Goal: Information Seeking & Learning: Learn about a topic

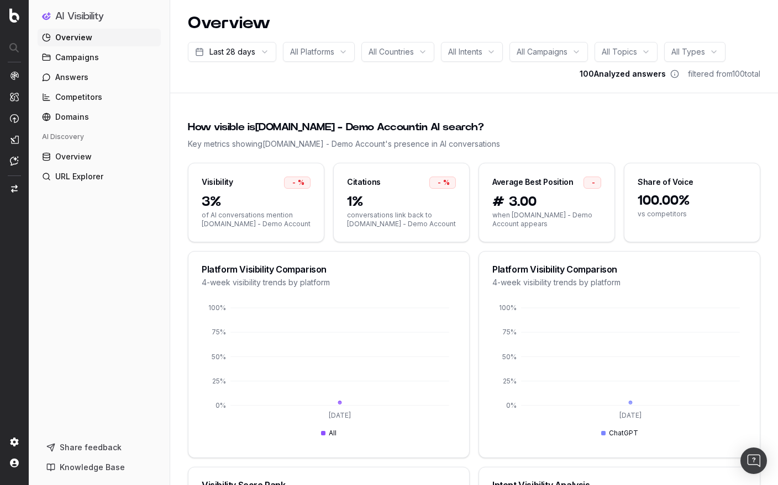
click at [577, 50] on div "All Campaigns" at bounding box center [548, 52] width 78 height 20
click at [449, 91] on header "Overview Last 28 days All Platforms All Countries All Intents All Campaigns All…" at bounding box center [473, 46] width 607 height 93
click at [548, 52] on span "All Campaigns" at bounding box center [541, 51] width 51 height 11
type input "bo"
click at [445, 82] on header "Overview Last 28 days All Platforms All Countries All Intents All Campaigns All…" at bounding box center [473, 46] width 607 height 93
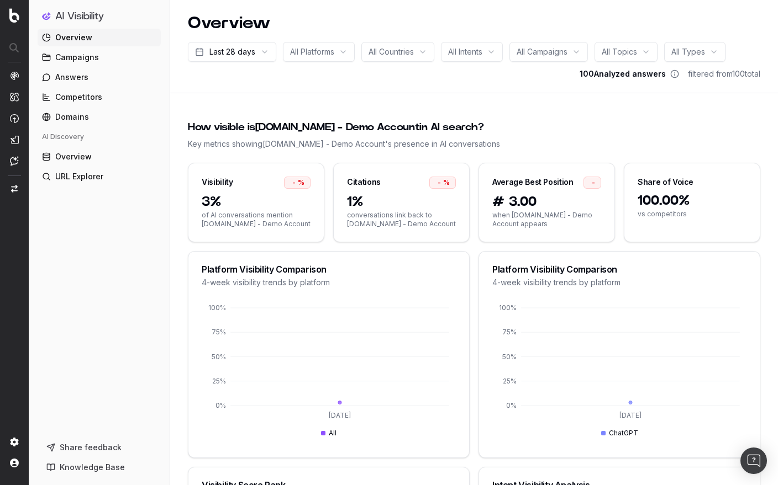
click at [70, 156] on span "Overview" at bounding box center [73, 156] width 36 height 11
